Goal: Task Accomplishment & Management: Use online tool/utility

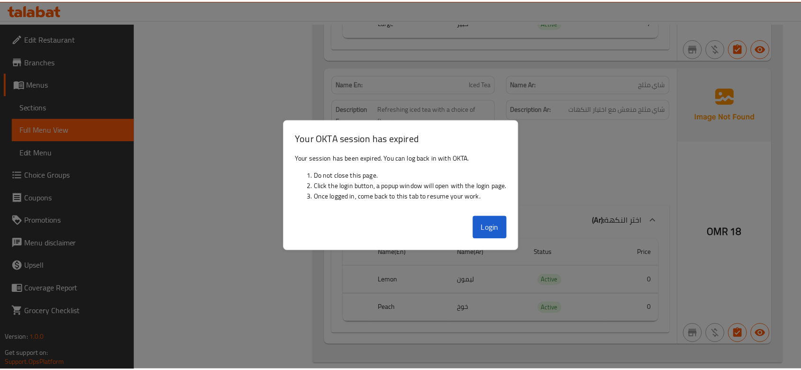
scroll to position [2829, 0]
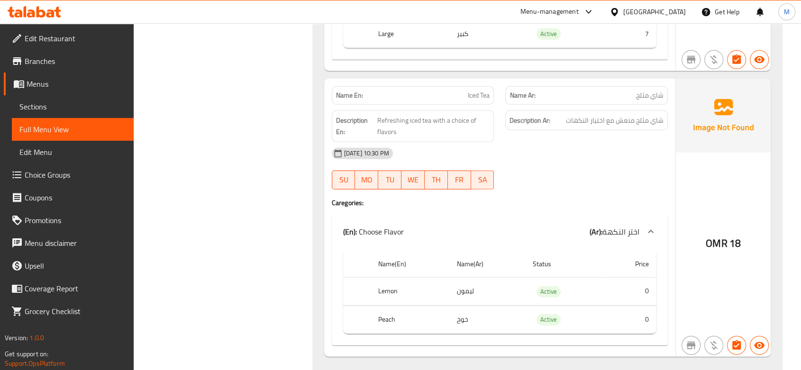
click at [679, 12] on div "[GEOGRAPHIC_DATA]" at bounding box center [654, 12] width 63 height 10
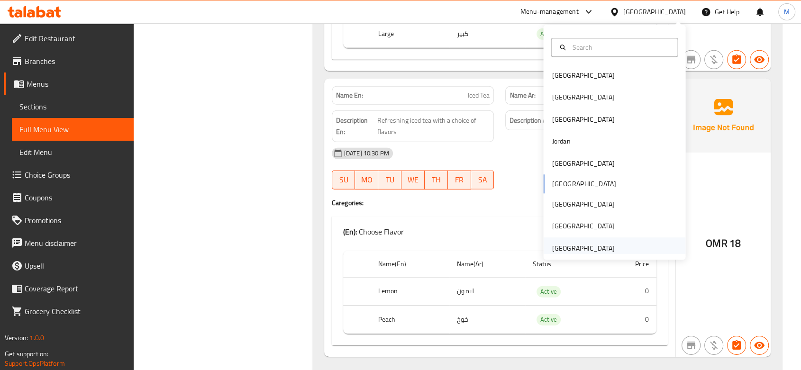
click at [592, 251] on div "[GEOGRAPHIC_DATA]" at bounding box center [583, 248] width 63 height 10
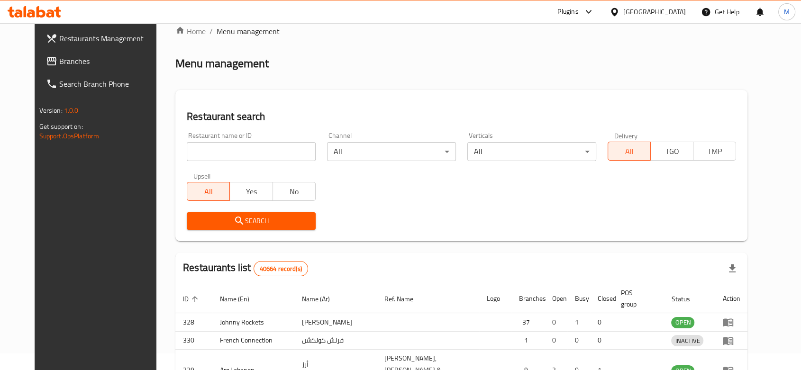
scroll to position [332, 0]
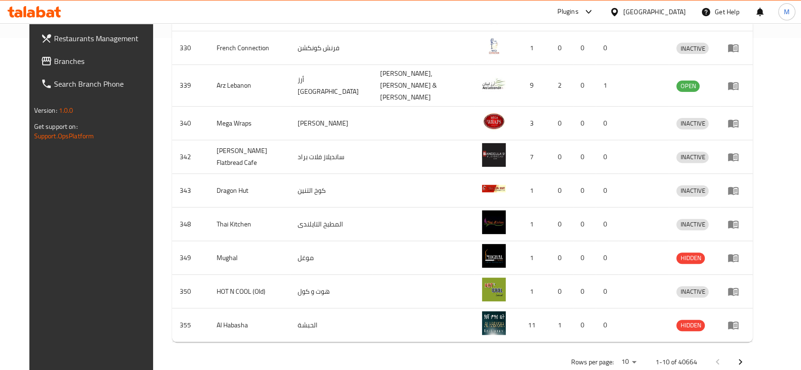
click at [54, 61] on span "Branches" at bounding box center [104, 60] width 101 height 11
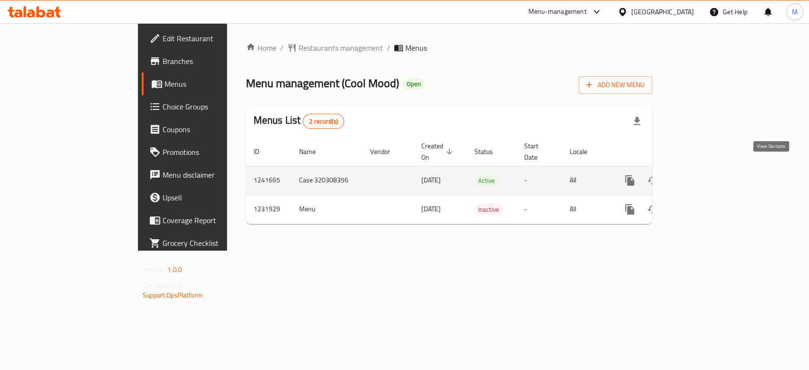
click at [710, 171] on link "enhanced table" at bounding box center [698, 180] width 23 height 23
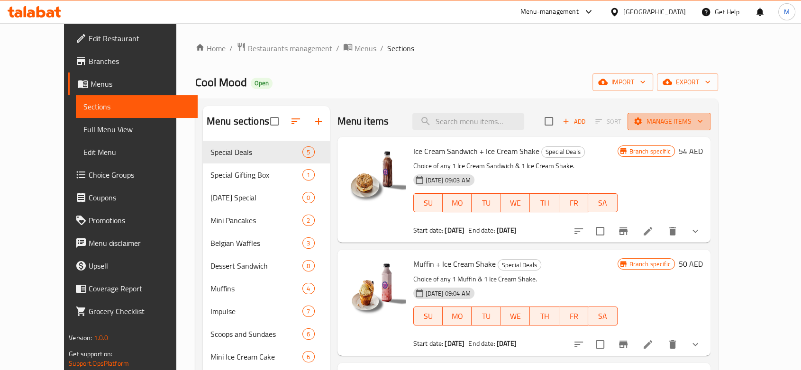
click at [703, 119] on span "Manage items" at bounding box center [669, 122] width 68 height 12
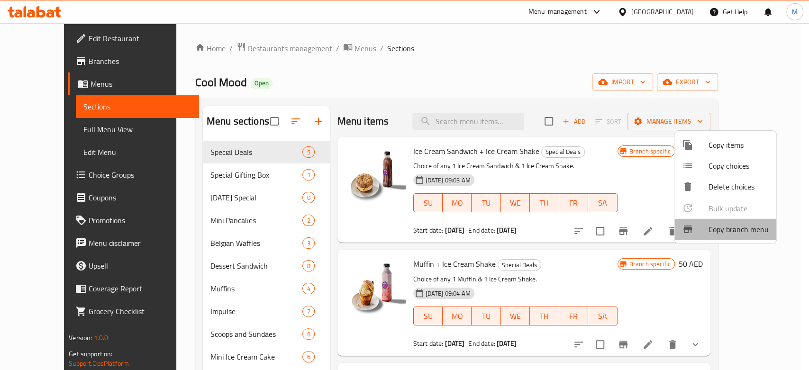
click at [727, 234] on span "Copy branch menu" at bounding box center [739, 229] width 60 height 11
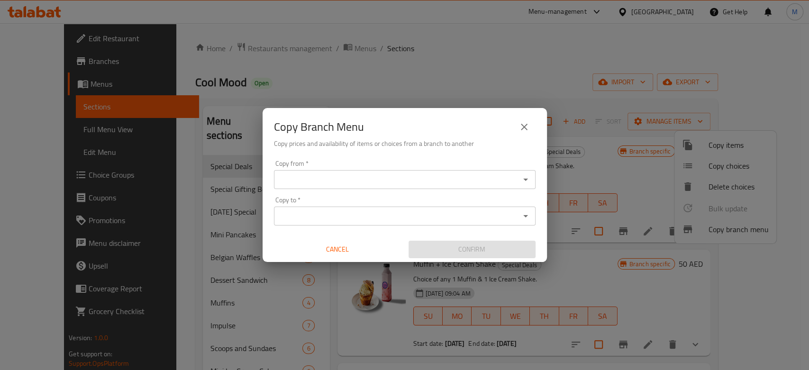
click at [526, 173] on div "Copy from *" at bounding box center [405, 179] width 262 height 19
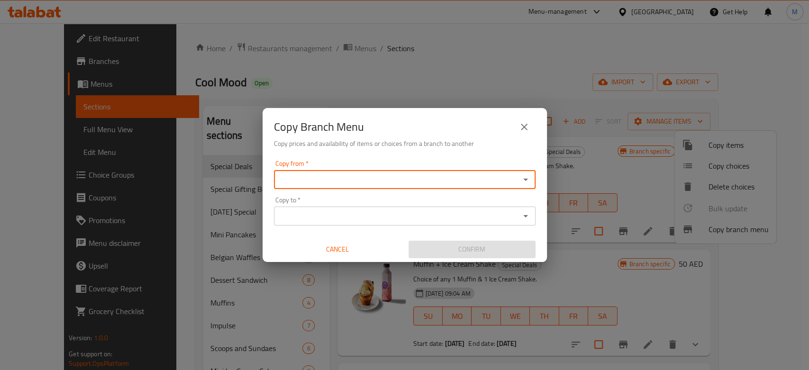
click at [526, 175] on icon "Open" at bounding box center [525, 179] width 11 height 11
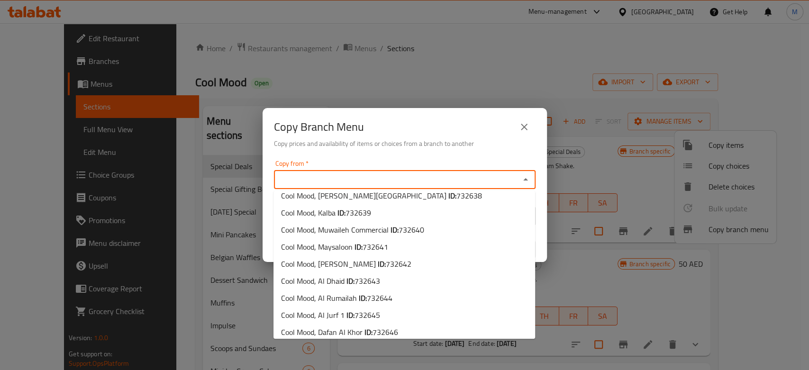
scroll to position [1975, 0]
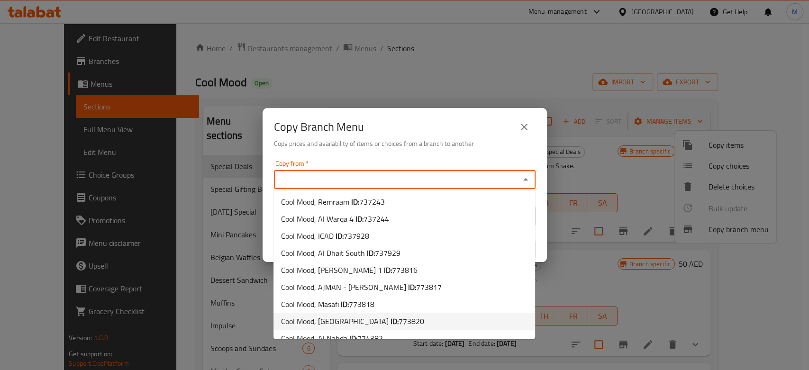
click at [391, 314] on b "ID:" at bounding box center [395, 321] width 8 height 14
type input "Cool Mood, Masdar City"
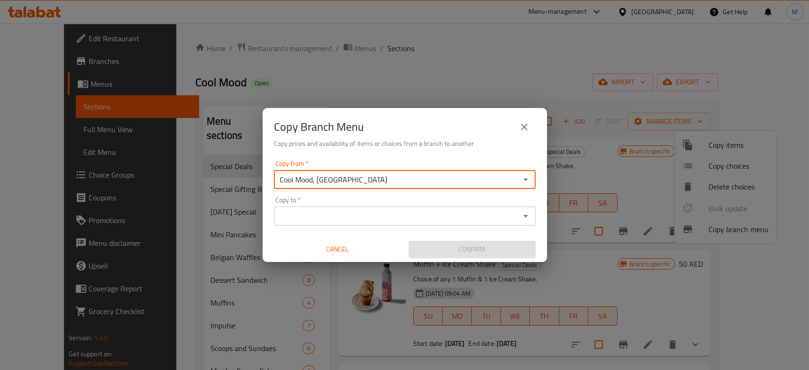
click at [525, 210] on button "Open" at bounding box center [525, 216] width 13 height 13
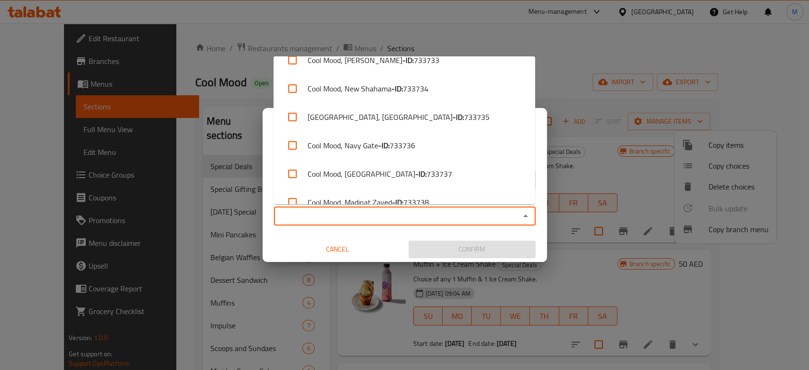
scroll to position [3386, 0]
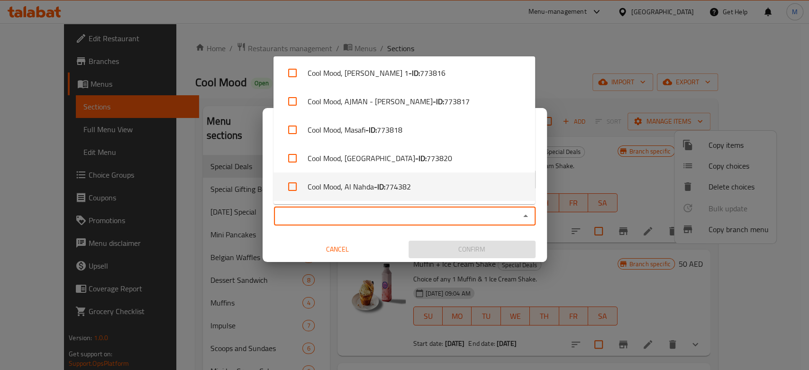
click at [376, 184] on b "- ID:" at bounding box center [379, 186] width 11 height 11
checkbox input "true"
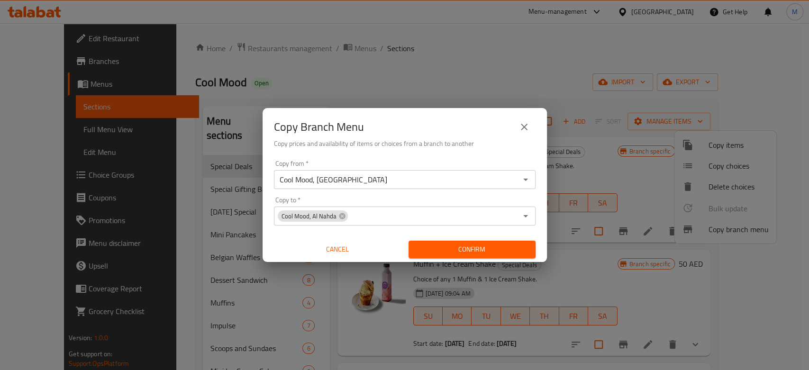
click at [389, 235] on div "Copy from   * Cool Mood, Masdar City Copy from * Copy to   * Cool Mood, Al Nahd…" at bounding box center [405, 209] width 284 height 106
click at [474, 252] on span "Confirm" at bounding box center [472, 250] width 112 height 12
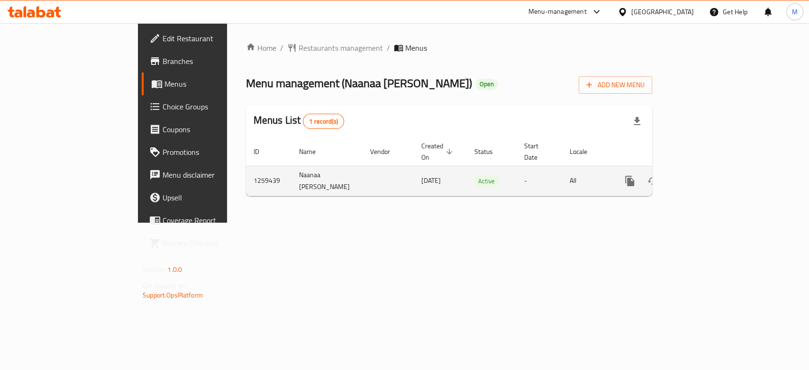
click at [704, 175] on icon "enhanced table" at bounding box center [698, 180] width 11 height 11
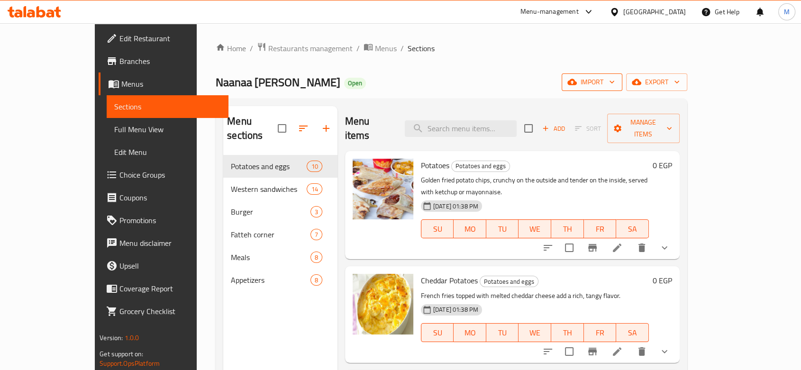
click at [615, 81] on span "import" at bounding box center [592, 82] width 46 height 12
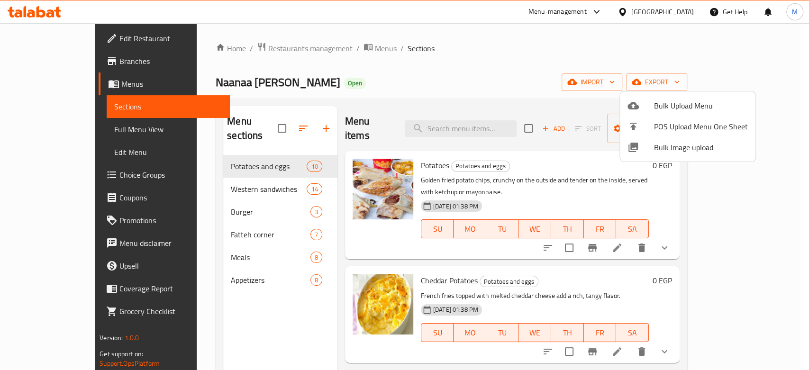
click at [720, 55] on div at bounding box center [404, 185] width 809 height 370
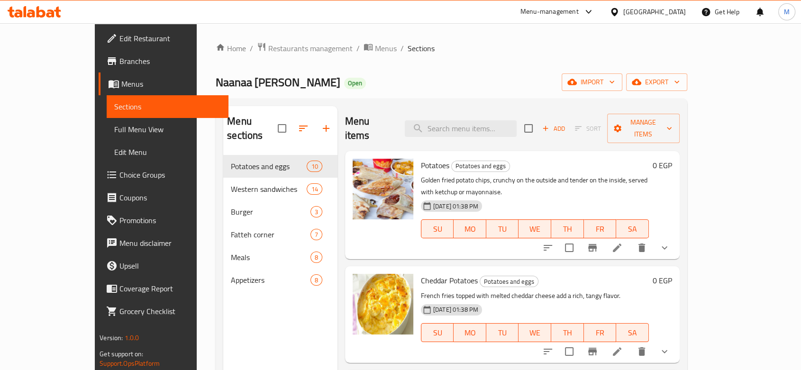
click at [680, 109] on div "Menu items Add Sort Manage items" at bounding box center [512, 128] width 335 height 45
click at [672, 121] on span "Manage items" at bounding box center [643, 129] width 57 height 24
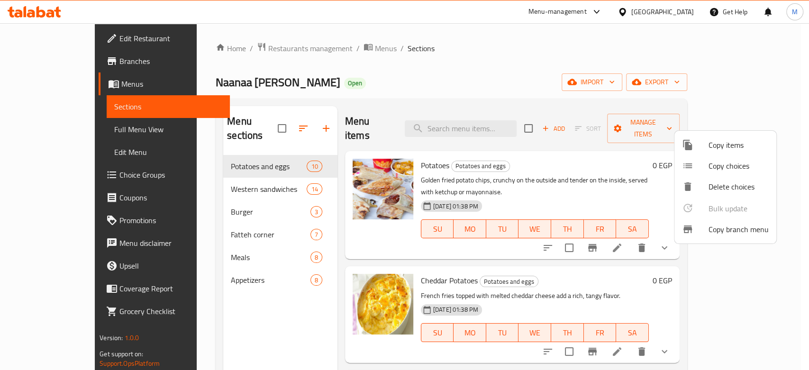
click at [736, 225] on span "Copy branch menu" at bounding box center [739, 229] width 60 height 11
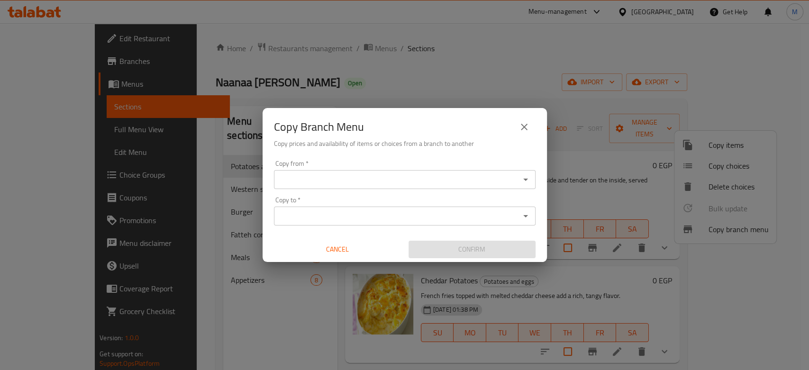
click at [497, 184] on input "Copy from   *" at bounding box center [397, 179] width 240 height 13
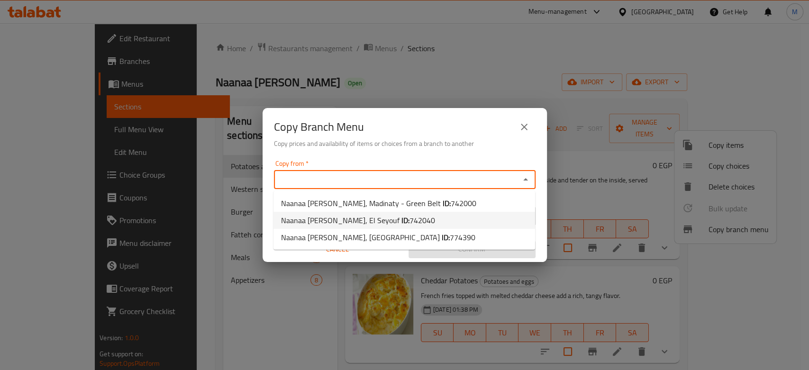
click at [410, 222] on span "742040" at bounding box center [423, 220] width 26 height 14
type input "Naanaa Al sory, El Seyouf"
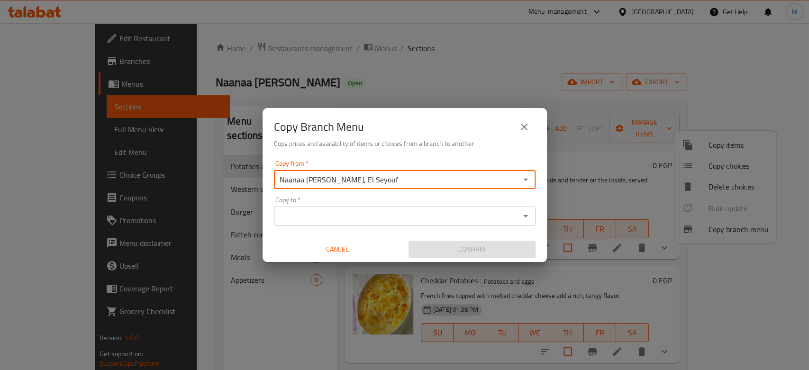
click at [454, 212] on input "Copy to   *" at bounding box center [397, 216] width 240 height 13
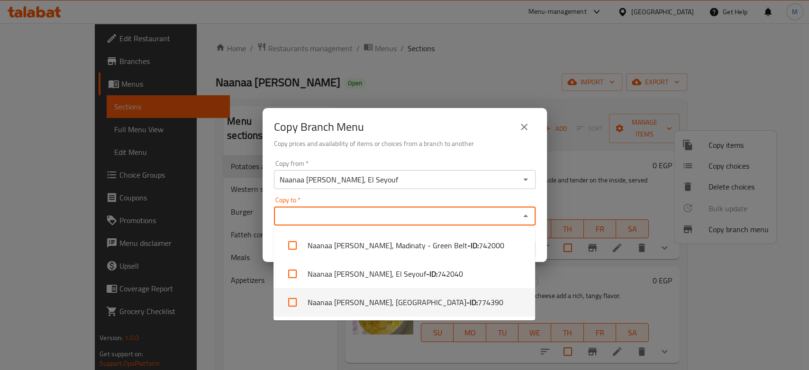
click at [397, 305] on li "Naanaa Al sory, Miami - Arab Academy - ID: 774390" at bounding box center [405, 302] width 262 height 28
checkbox input "true"
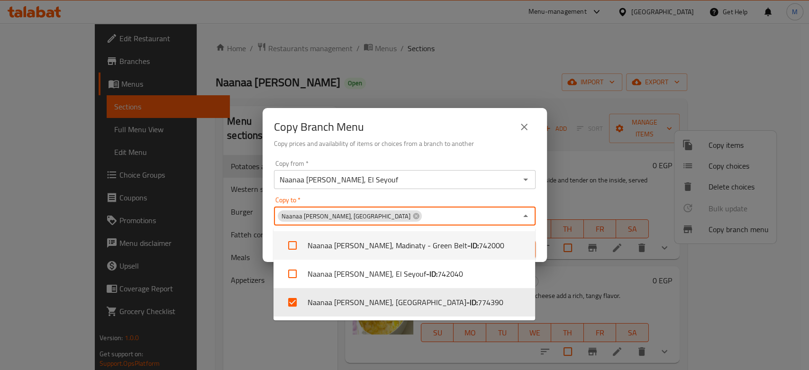
click at [430, 162] on div "Copy from   * Naanaa Al sory, El Seyouf Copy from *" at bounding box center [405, 174] width 262 height 29
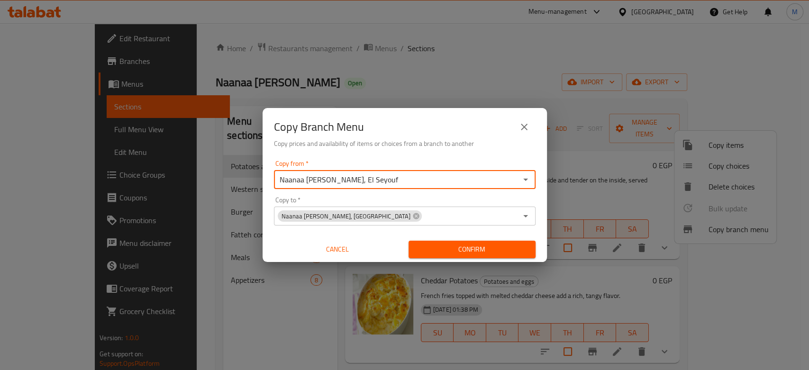
click at [475, 251] on span "Confirm" at bounding box center [472, 250] width 112 height 12
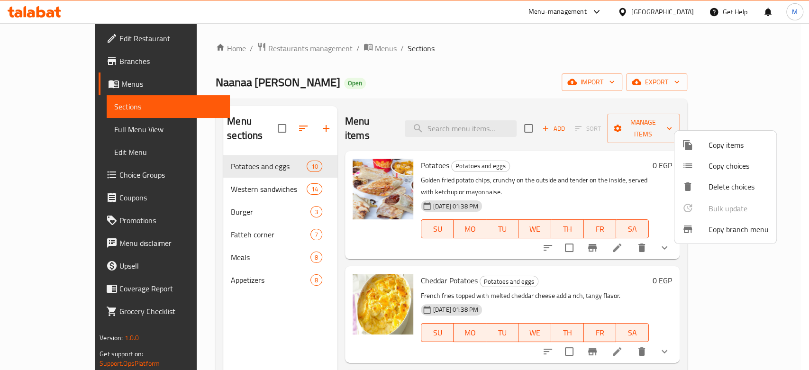
click at [401, 43] on div at bounding box center [404, 185] width 809 height 370
